Goal: Check status: Check status

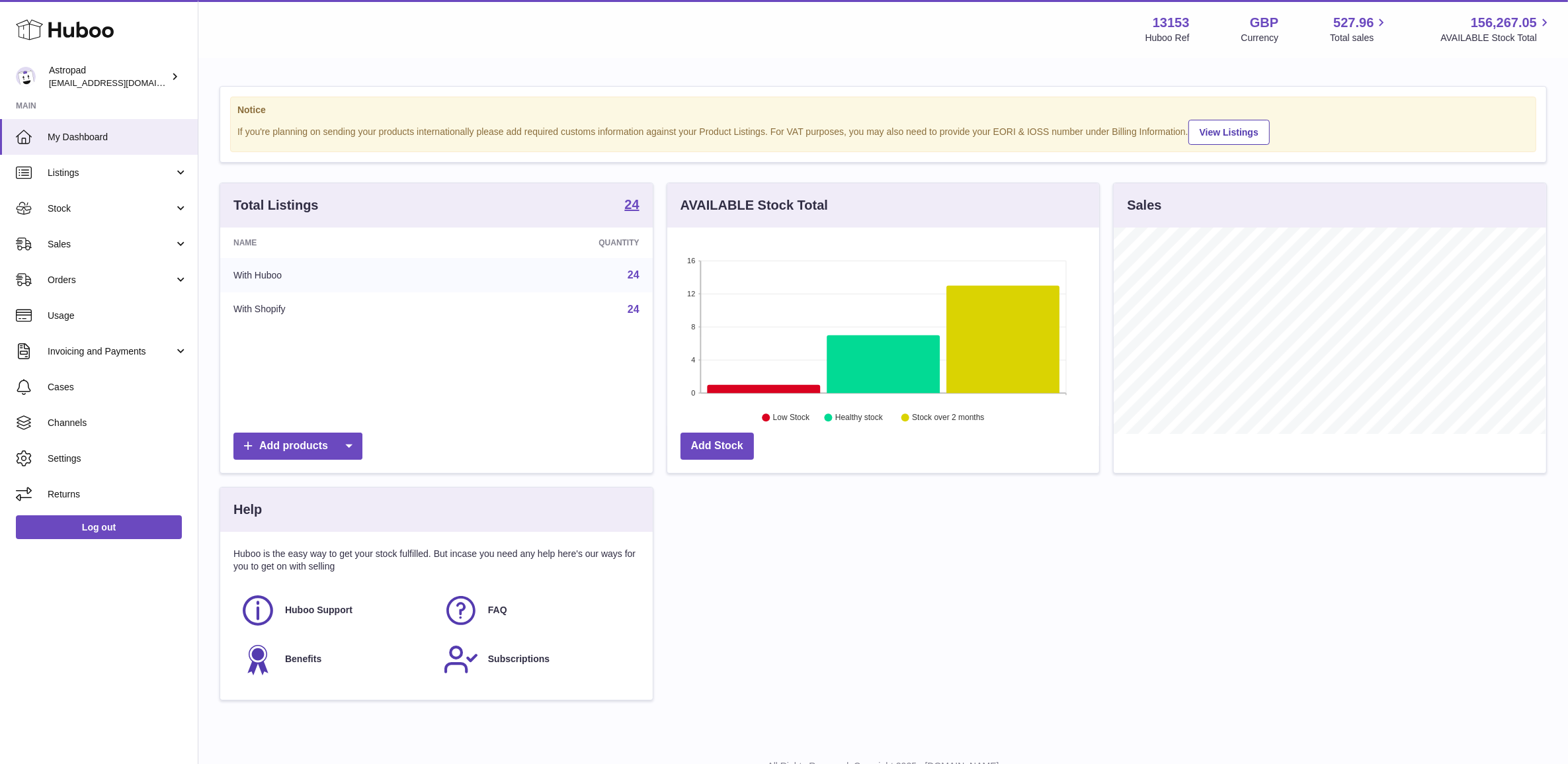
scroll to position [206, 431]
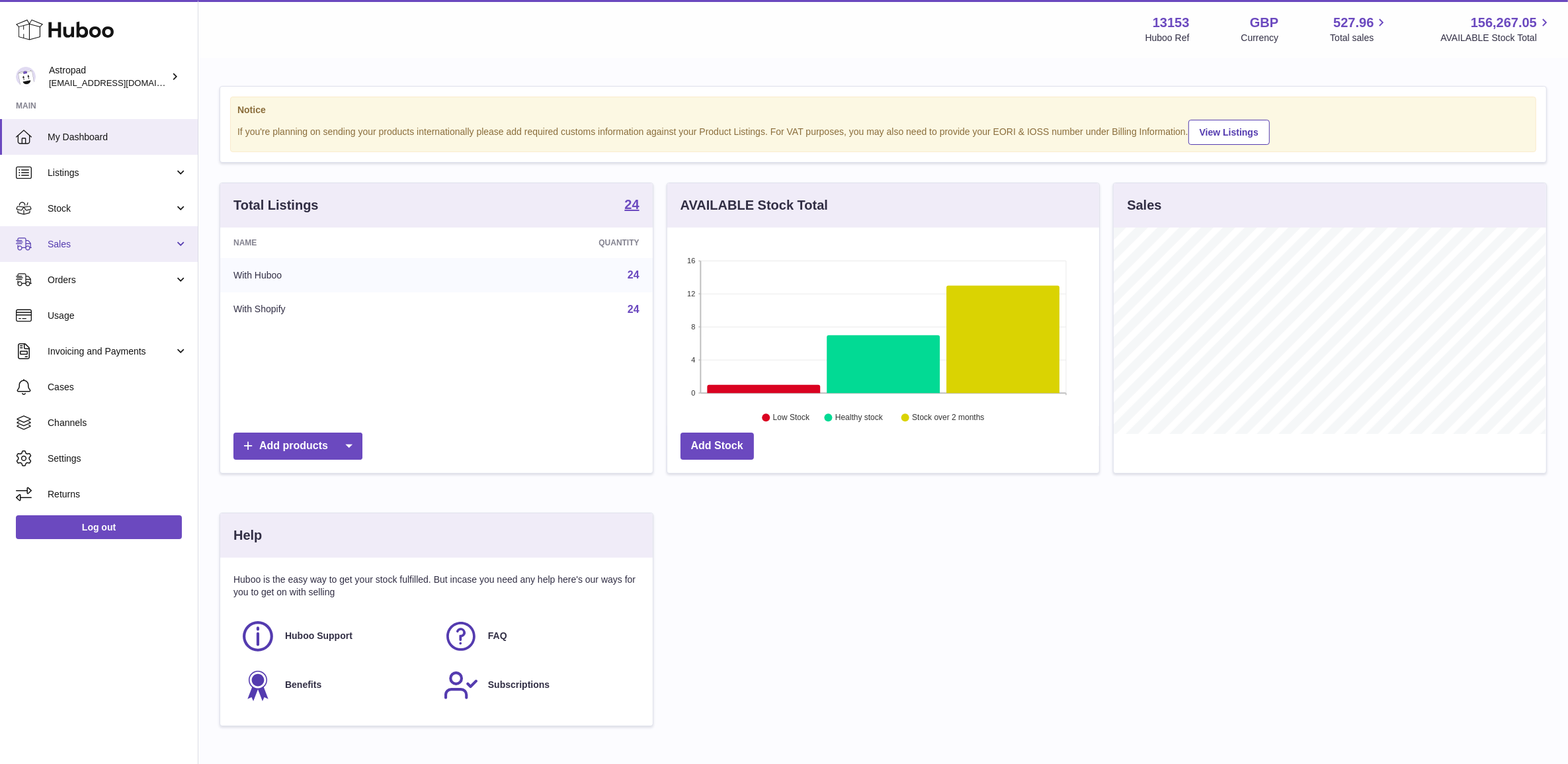
click at [99, 253] on link "Sales" at bounding box center [99, 244] width 198 height 36
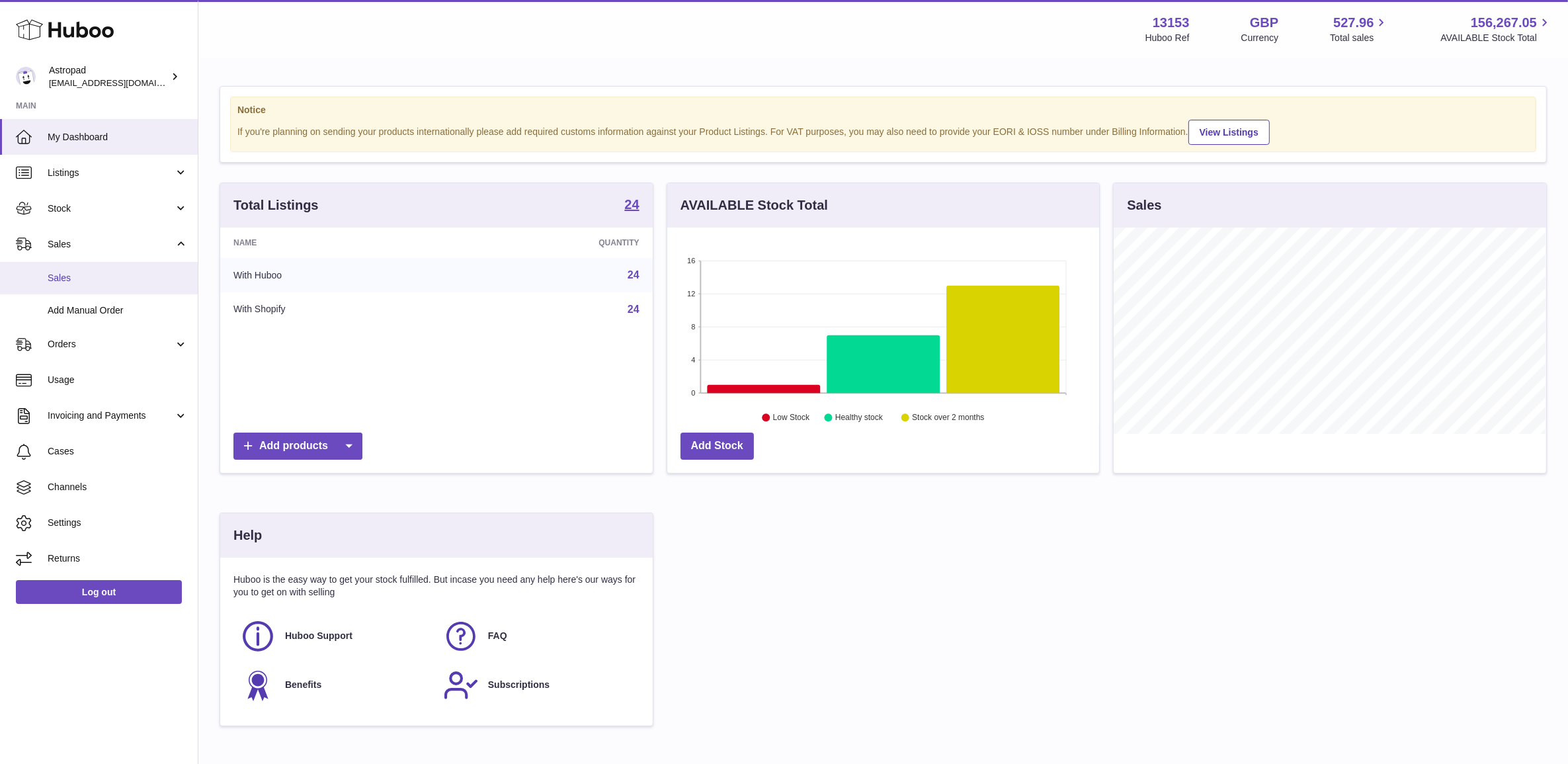
click at [104, 280] on span "Sales" at bounding box center [118, 278] width 140 height 13
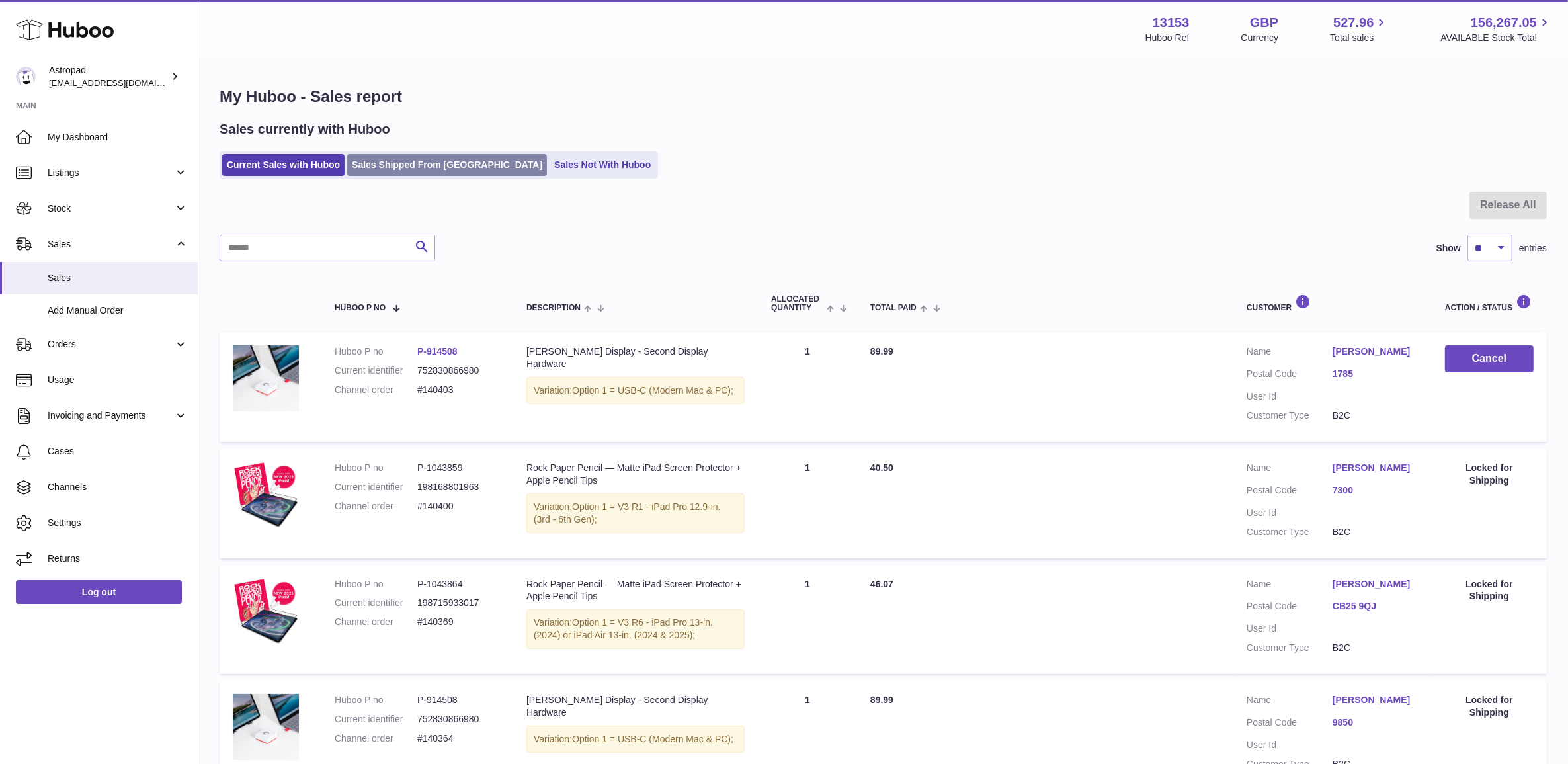
click at [436, 163] on link "Sales Shipped From Huboo" at bounding box center [447, 165] width 200 height 22
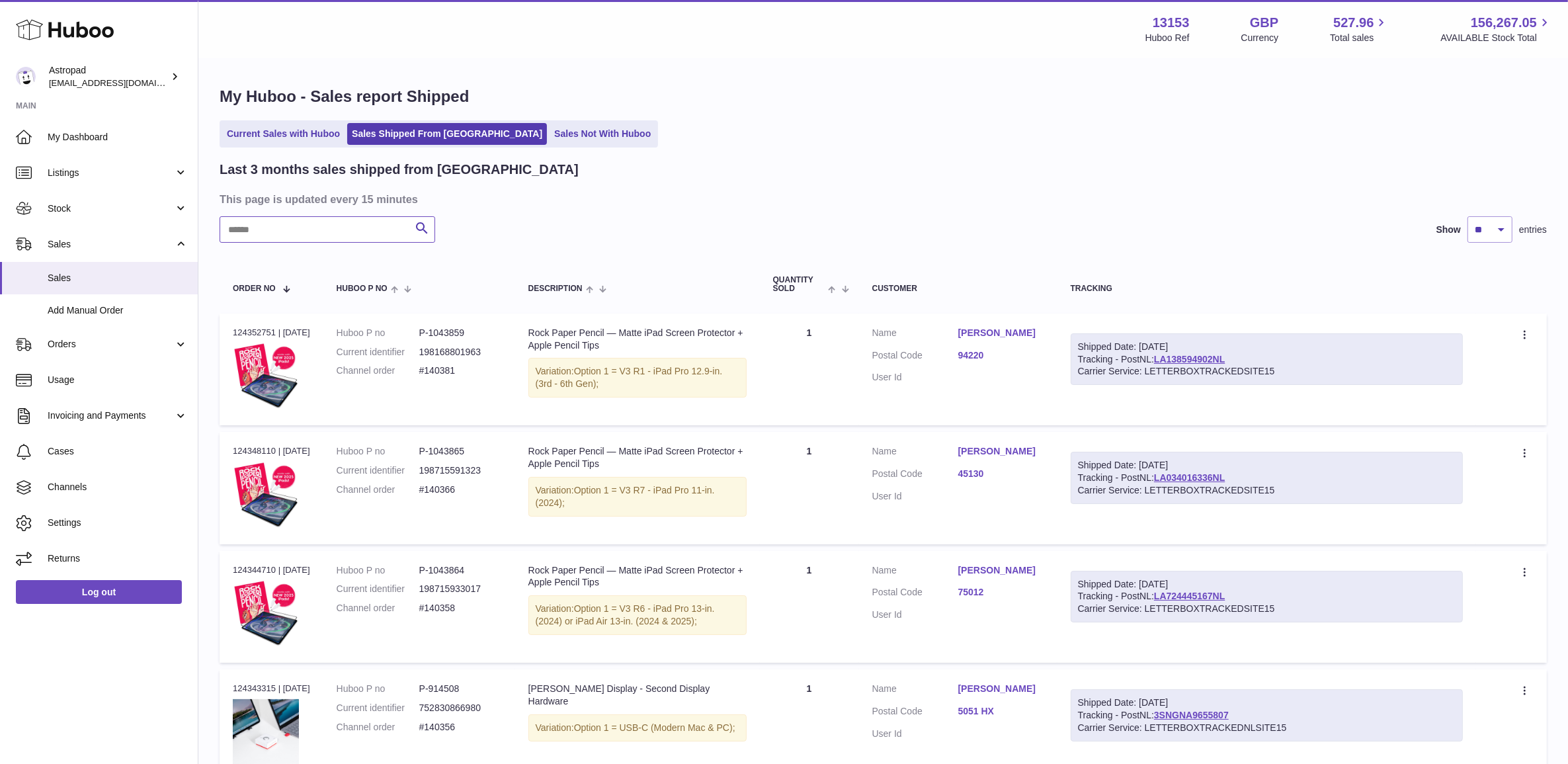
click at [349, 232] on input "text" at bounding box center [328, 230] width 216 height 26
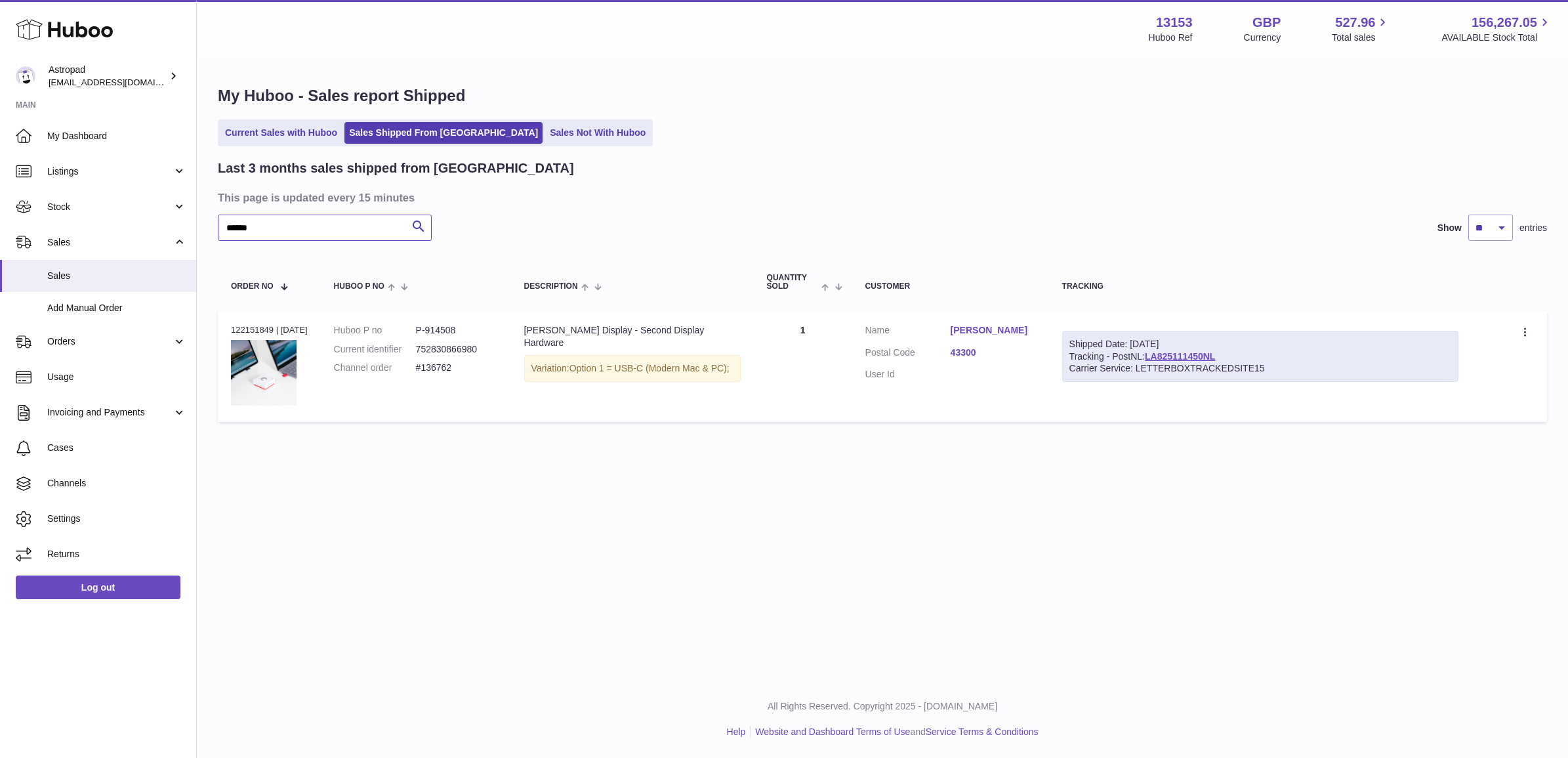
type input "******"
click at [422, 372] on dd "#136762" at bounding box center [456, 368] width 82 height 12
click at [246, 329] on div "Order no 122151849 | 2nd Aug" at bounding box center [269, 330] width 77 height 12
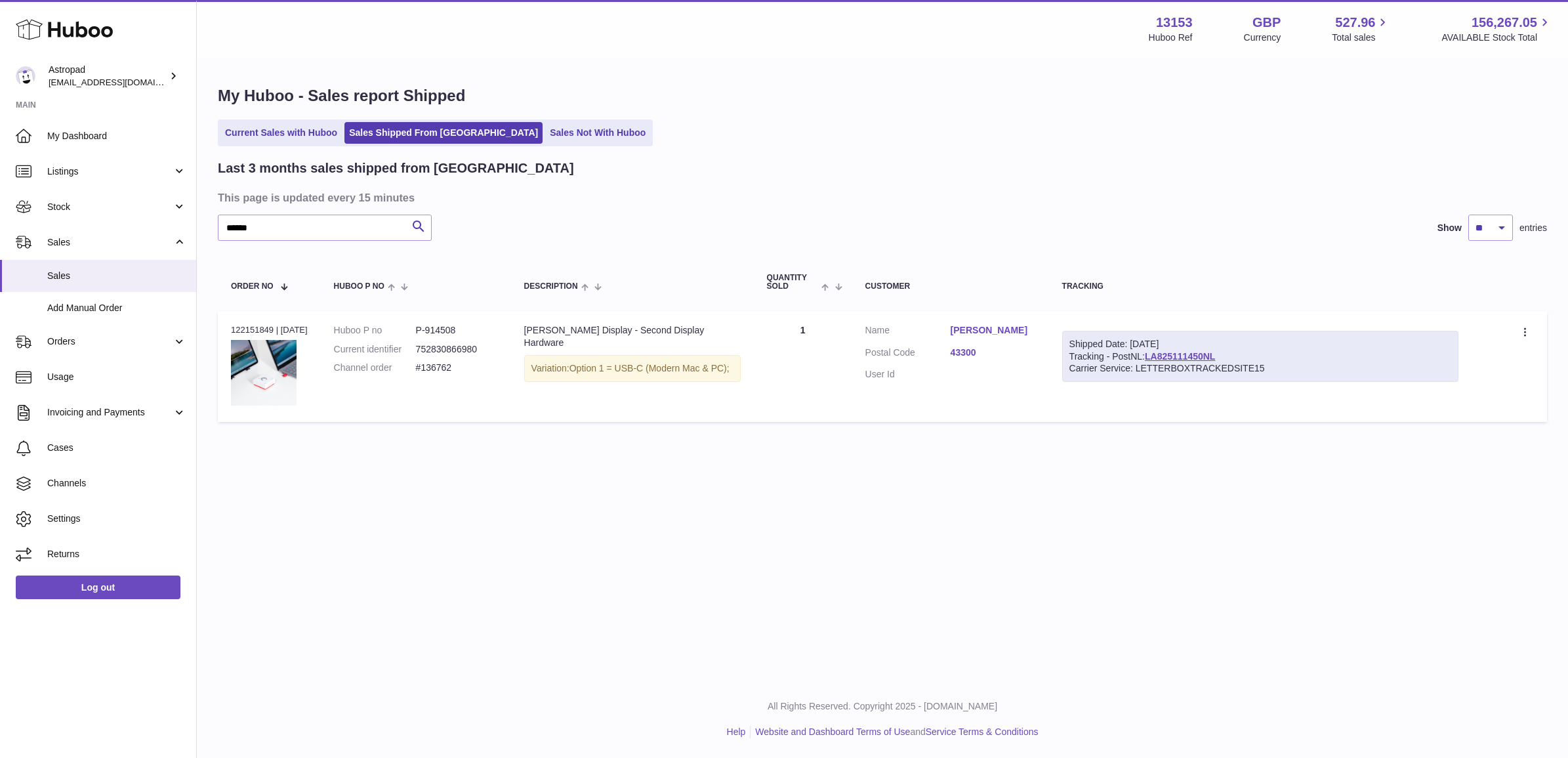
click at [246, 329] on div "Order no 122151849 | 2nd Aug" at bounding box center [269, 330] width 77 height 12
copy div "122151849"
